Goal: Information Seeking & Learning: Understand process/instructions

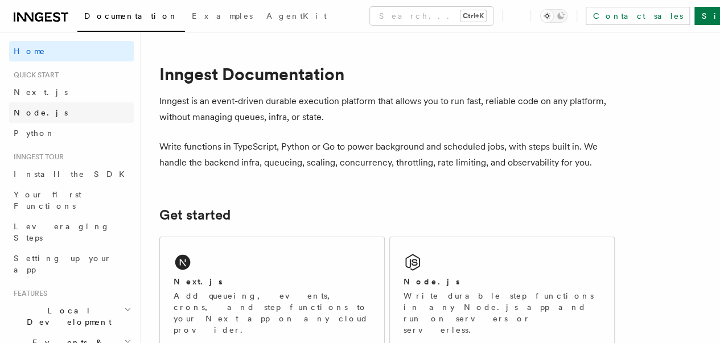
click at [30, 104] on link "Node.js" at bounding box center [71, 113] width 125 height 21
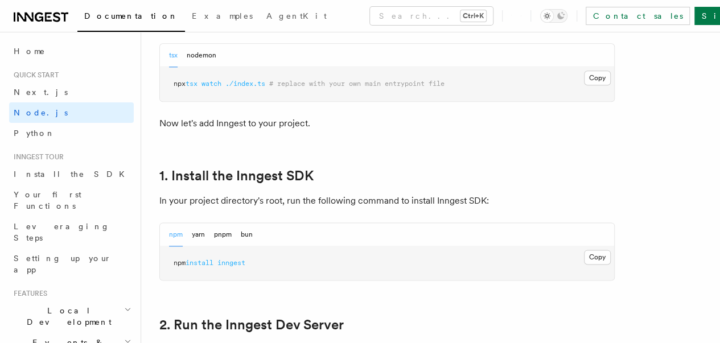
scroll to position [638, 0]
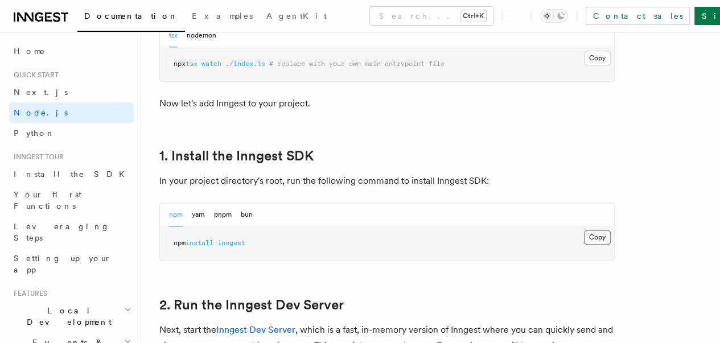
click at [584, 245] on button "Copy Copied" at bounding box center [597, 237] width 27 height 15
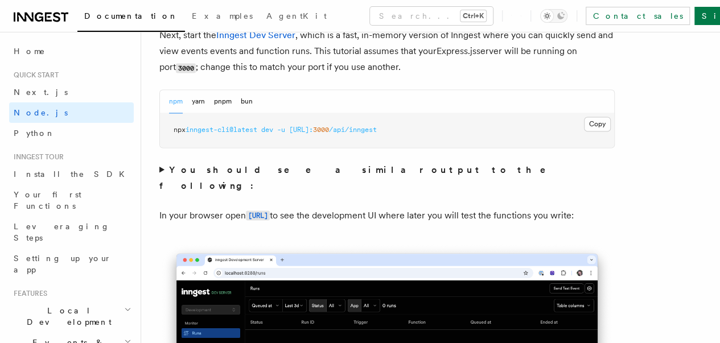
scroll to position [911, 0]
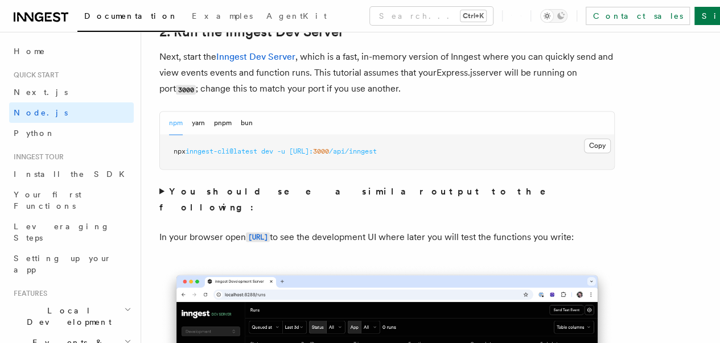
click at [463, 201] on summary "You should see a similar output to the following:" at bounding box center [387, 199] width 456 height 32
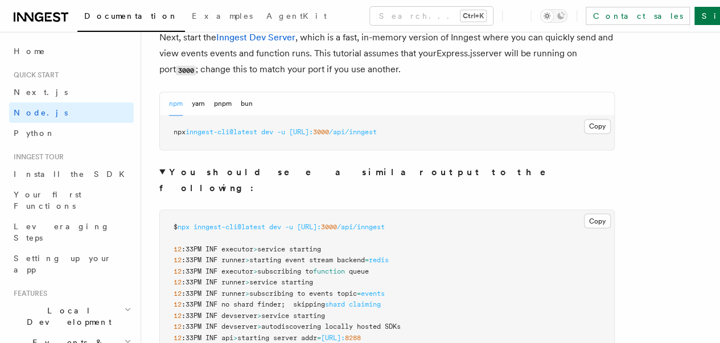
scroll to position [934, 0]
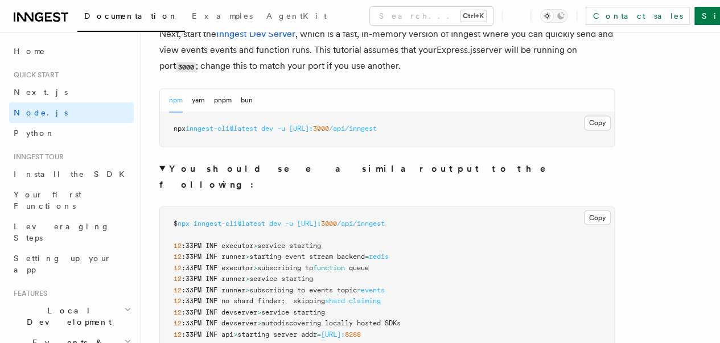
click at [453, 188] on summary "You should see a similar output to the following:" at bounding box center [387, 177] width 456 height 32
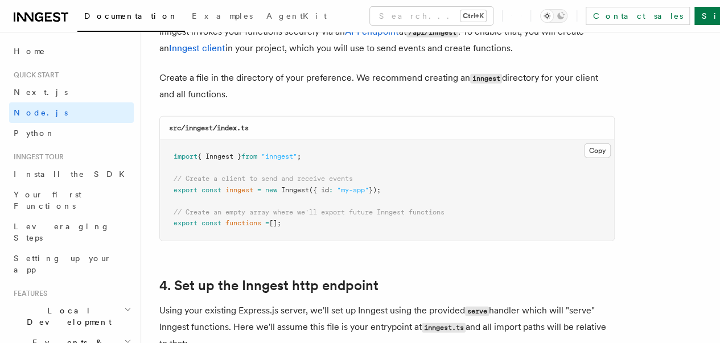
scroll to position [1503, 0]
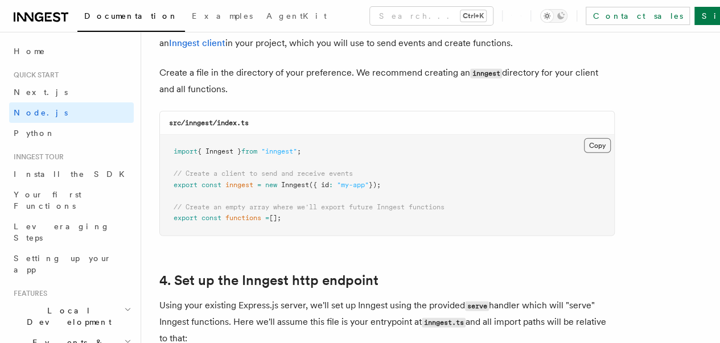
click at [584, 138] on button "Copy Copied" at bounding box center [597, 145] width 27 height 15
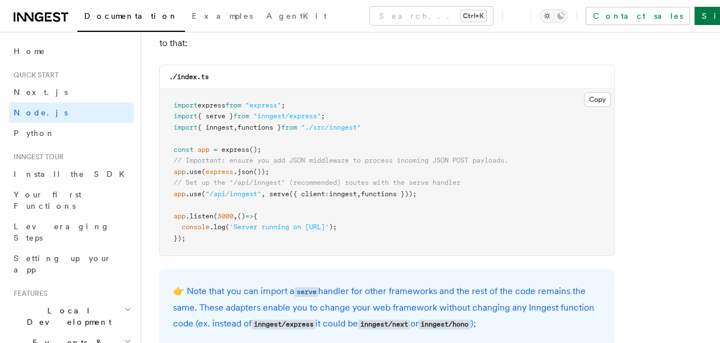
scroll to position [1800, 0]
drag, startPoint x: 173, startPoint y: 173, endPoint x: 439, endPoint y: 184, distance: 266.2
click at [439, 184] on pre "import express from "express" ; import { serve } from "inngest/express" ; impor…" at bounding box center [387, 171] width 454 height 167
copy code "// Set up the "/api/inngest" (recommended) routes with the serve handler app .u…"
click at [461, 194] on pre "import express from "express" ; import { serve } from "inngest/express" ; impor…" at bounding box center [387, 171] width 454 height 167
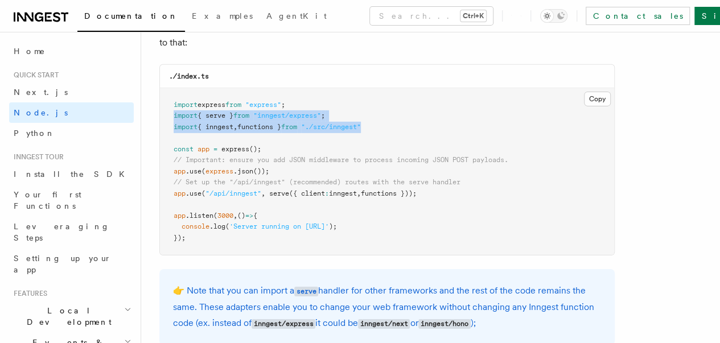
drag, startPoint x: 173, startPoint y: 108, endPoint x: 379, endPoint y: 116, distance: 205.7
click at [379, 116] on pre "import express from "express" ; import { serve } from "inngest/express" ; impor…" at bounding box center [387, 171] width 454 height 167
copy code "import { serve } from "inngest/express" ; import { inngest , functions } from "…"
click at [451, 117] on pre "import express from "express" ; import { serve } from "inngest/express" ; impor…" at bounding box center [387, 171] width 454 height 167
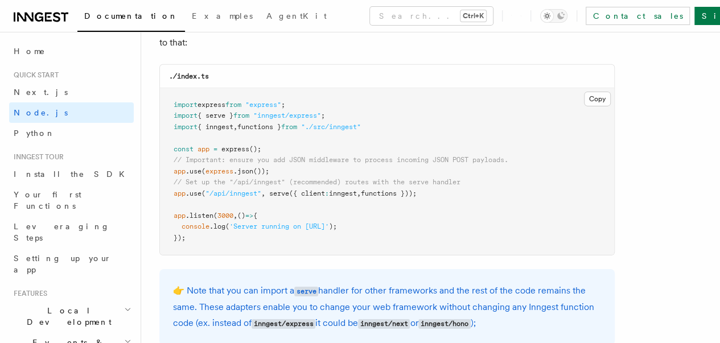
click at [298, 128] on pre "import express from "express" ; import { serve } from "inngest/express" ; impor…" at bounding box center [387, 171] width 454 height 167
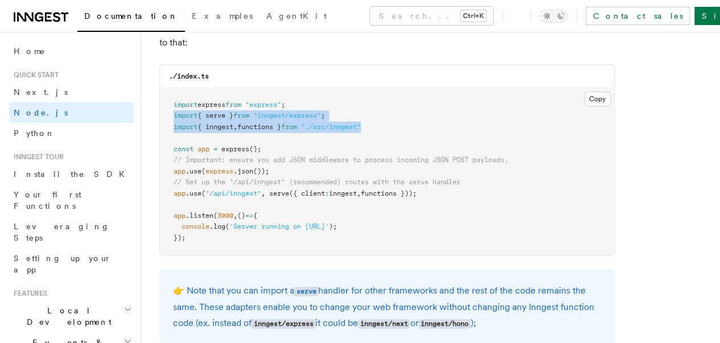
drag, startPoint x: 173, startPoint y: 105, endPoint x: 383, endPoint y: 114, distance: 209.8
click at [383, 114] on pre "import express from "express" ; import { serve } from "inngest/express" ; impor…" at bounding box center [387, 171] width 454 height 167
copy code "import { serve } from "inngest/express" ; import { inngest , functions } from "…"
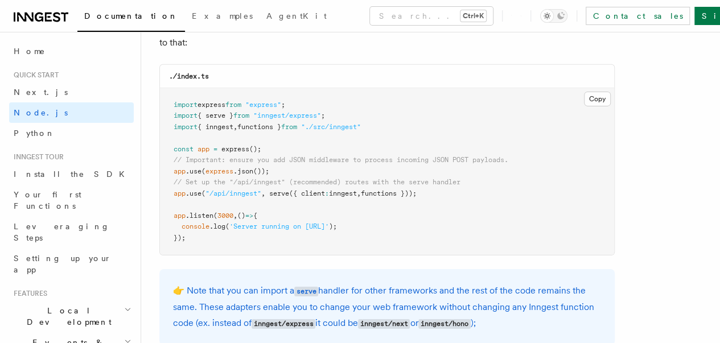
click at [405, 65] on div "./index.ts" at bounding box center [387, 76] width 454 height 23
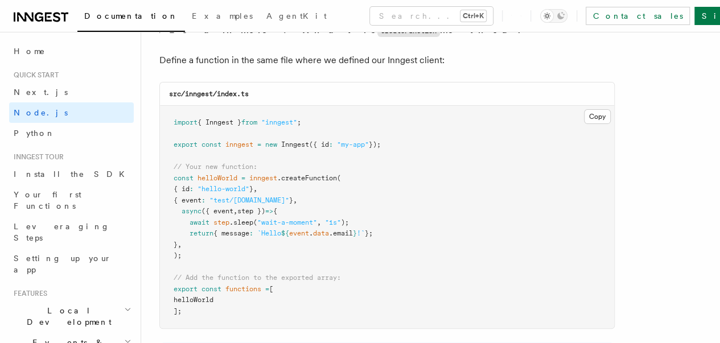
scroll to position [2324, 0]
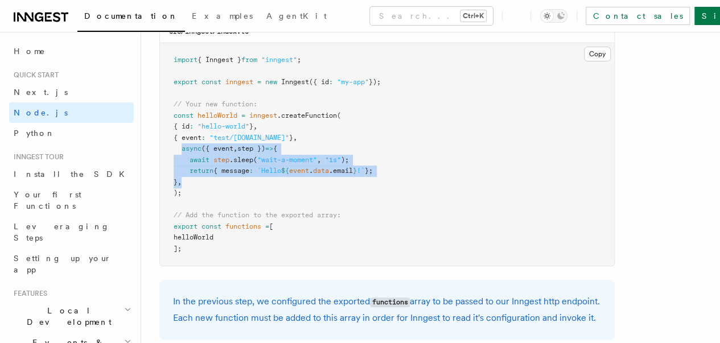
drag, startPoint x: 181, startPoint y: 173, endPoint x: 227, endPoint y: 204, distance: 55.3
click at [227, 204] on pre "import { Inngest } from "inngest" ; export const inngest = new Inngest ({ id : …" at bounding box center [387, 154] width 454 height 223
copy code "async ({ event , step }) => { await step .sleep ( "wait-a-moment" , "1s" ); ret…"
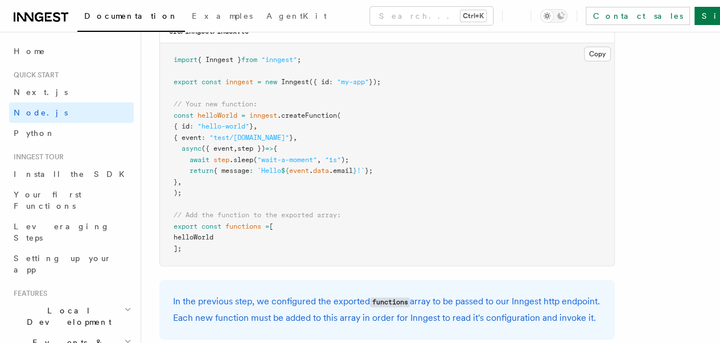
click at [435, 145] on pre "import { Inngest } from "inngest" ; export const inngest = new Inngest ({ id : …" at bounding box center [387, 154] width 454 height 223
